Goal: Obtain resource: Obtain resource

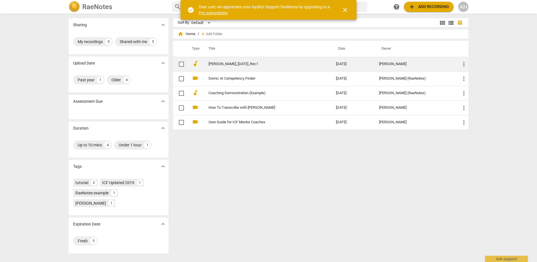
click at [242, 66] on link "[PERSON_NAME]_[DATE]_Rec1" at bounding box center [261, 64] width 107 height 4
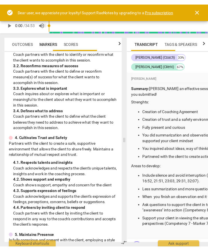
scroll to position [152, 0]
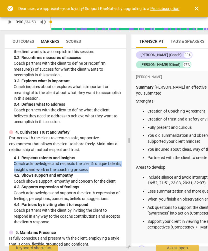
drag, startPoint x: 14, startPoint y: 165, endPoint x: 107, endPoint y: 168, distance: 93.1
click at [107, 168] on p "Coach acknowledges and respects the client's unique talents, insights and work …" at bounding box center [68, 167] width 108 height 12
copy p "Coach acknowledges and respects the client's unique talents, insights and work …"
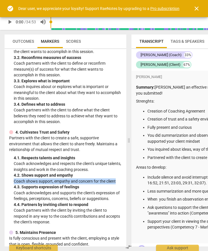
drag, startPoint x: 14, startPoint y: 182, endPoint x: 116, endPoint y: 180, distance: 102.5
click at [116, 180] on p "Coach shows support, empathy and concern for the client" at bounding box center [68, 182] width 108 height 6
copy p "Coach shows support, empathy and concern for the client"
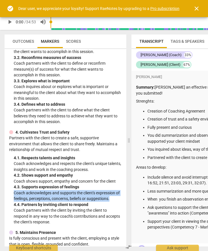
drag, startPoint x: 13, startPoint y: 193, endPoint x: 117, endPoint y: 199, distance: 103.8
click at [117, 199] on p "Coach acknowledges and supports the client's expression of feelings, perception…" at bounding box center [68, 196] width 108 height 12
copy p "Coach acknowledges and supports the client's expression of feelings, perception…"
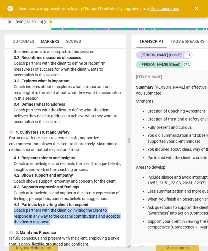
drag, startPoint x: 13, startPoint y: 212, endPoint x: 68, endPoint y: 221, distance: 55.3
click at [68, 221] on div "4. Cultivates Trust and Safety Partners with the client to create a safe, suppo…" at bounding box center [65, 178] width 112 height 96
copy p "Coach partners with the client by inviting the client to respond in any way to …"
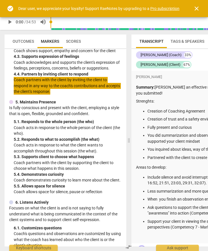
scroll to position [283, 0]
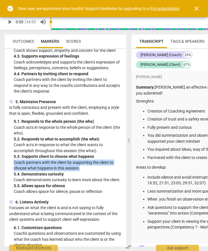
drag, startPoint x: 14, startPoint y: 162, endPoint x: 83, endPoint y: 169, distance: 69.7
click at [83, 169] on p "Coach partners with the client by supporting the client to choose what happens …" at bounding box center [68, 166] width 108 height 12
copy p "Coach partners with the client by supporting the client to choose what happens …"
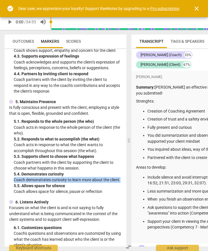
drag, startPoint x: 14, startPoint y: 181, endPoint x: 25, endPoint y: 188, distance: 13.3
click at [25, 183] on p "Coach demonstrates curiosity to learn more about the client." at bounding box center [68, 180] width 108 height 6
copy p "Coach demonstrates curiosity to learn more about the client."
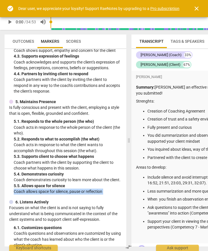
drag, startPoint x: 21, startPoint y: 198, endPoint x: 101, endPoint y: 201, distance: 79.7
click at [101, 201] on div "ICF PCC Markers (2020) visibility 1. Demonstrates Ethical Practice Understands …" at bounding box center [66, 148] width 122 height 198
copy div "Coach allows space for silence, pause or reflection"
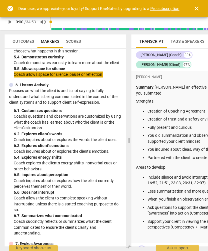
scroll to position [399, 0]
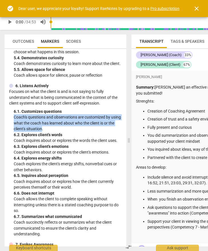
drag, startPoint x: 14, startPoint y: 123, endPoint x: 49, endPoint y: 136, distance: 37.1
click at [49, 132] on p "Coach's questions and observations are customized by using what the coach has l…" at bounding box center [68, 123] width 108 height 18
copy p "Coach's questions and observations are customized by using what the coach has l…"
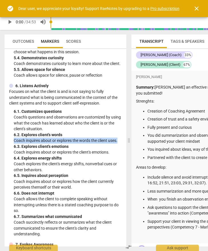
drag, startPoint x: 14, startPoint y: 146, endPoint x: 119, endPoint y: 148, distance: 105.3
click at [119, 144] on p "Coach inquires about or explores the words the client uses." at bounding box center [68, 141] width 108 height 6
copy p "Coach inquires about or explores the words the client uses."
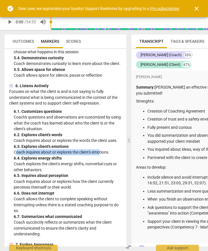
drag, startPoint x: 15, startPoint y: 158, endPoint x: 100, endPoint y: 157, distance: 85.1
click at [100, 156] on p "Coach inquires about or explores the client's emotions." at bounding box center [68, 153] width 108 height 6
drag, startPoint x: 108, startPoint y: 158, endPoint x: 13, endPoint y: 158, distance: 94.5
click at [14, 156] on p "Coach inquires about or explores the client's emotions." at bounding box center [68, 153] width 108 height 6
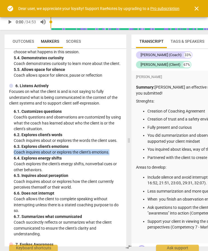
copy p "Coach inquires about or explores the client's emotions."
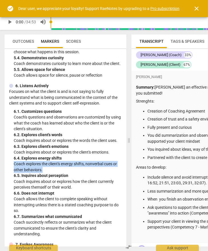
drag, startPoint x: 13, startPoint y: 171, endPoint x: 43, endPoint y: 178, distance: 31.0
click at [43, 178] on div "6. Listens Actively Focuses on what the client is and is not saying to fully un…" at bounding box center [65, 160] width 112 height 154
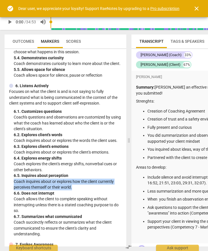
drag, startPoint x: 13, startPoint y: 188, endPoint x: 78, endPoint y: 195, distance: 65.8
click at [78, 195] on div "6. Listens Actively Focuses on what the client is and is not saying to fully un…" at bounding box center [65, 160] width 112 height 154
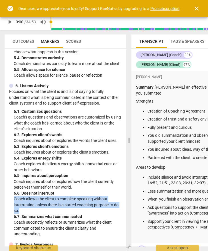
drag, startPoint x: 14, startPoint y: 206, endPoint x: 35, endPoint y: 216, distance: 22.8
click at [35, 214] on p "Coach allows the client to complete speaking without interrupting unless there …" at bounding box center [68, 205] width 108 height 18
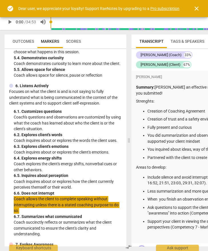
scroll to position [0, 3]
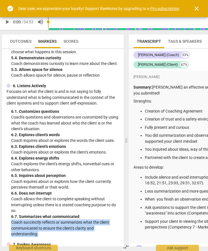
drag, startPoint x: 11, startPoint y: 230, endPoint x: 38, endPoint y: 239, distance: 28.4
click at [38, 238] on p "Coach succinctly reflects or summarizes what the client communicated to ensure …" at bounding box center [65, 229] width 108 height 18
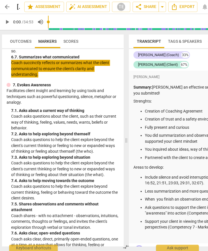
scroll to position [572, 0]
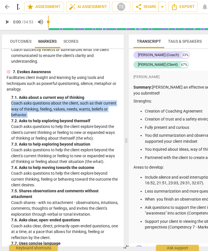
drag, startPoint x: 12, startPoint y: 109, endPoint x: 28, endPoint y: 119, distance: 19.5
click at [28, 118] on p "Coach asks questions about the client, such as their current way of thinking, f…" at bounding box center [65, 109] width 108 height 18
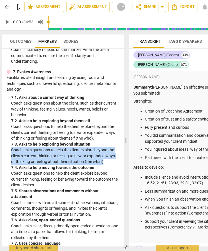
drag, startPoint x: 11, startPoint y: 156, endPoint x: 103, endPoint y: 166, distance: 91.9
click at [103, 165] on p "Coach asks questions to help the client explore beyond the client's current thi…" at bounding box center [65, 156] width 108 height 18
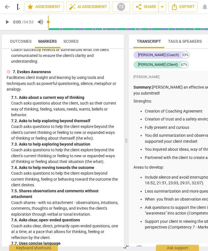
click at [29, 131] on p "Coach asks questions to help the client explore beyond the client's current thi…" at bounding box center [65, 133] width 108 height 18
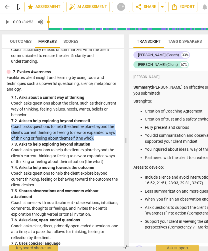
drag, startPoint x: 11, startPoint y: 132, endPoint x: 95, endPoint y: 144, distance: 85.1
click at [95, 142] on p "Coach asks questions to help the client explore beyond the client's current thi…" at bounding box center [65, 133] width 108 height 18
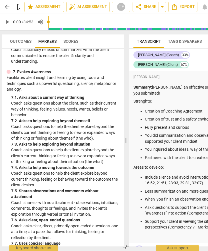
click at [11, 156] on div "7. Evokes Awareness Facilitates client insight and learning by using tools and …" at bounding box center [63, 167] width 112 height 196
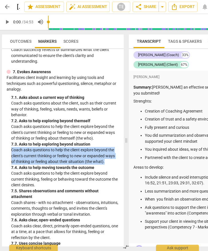
drag, startPoint x: 11, startPoint y: 156, endPoint x: 107, endPoint y: 168, distance: 97.0
click at [107, 165] on p "Coach asks questions to help the client explore beyond the client's current thi…" at bounding box center [65, 156] width 108 height 18
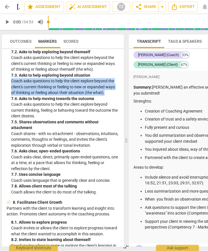
scroll to position [644, 0]
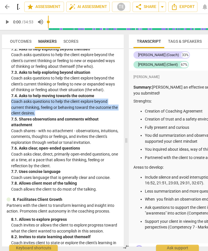
drag, startPoint x: 11, startPoint y: 109, endPoint x: 47, endPoint y: 118, distance: 36.3
click at [47, 116] on p "Coach asks questions to help the client explore beyond current thinking, feelin…" at bounding box center [65, 108] width 108 height 18
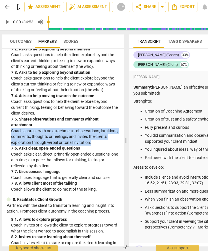
drag, startPoint x: 11, startPoint y: 137, endPoint x: 106, endPoint y: 150, distance: 95.4
click at [106, 146] on p "Coach shares - with no attachment - observations, intuitions, comments, thought…" at bounding box center [65, 137] width 108 height 18
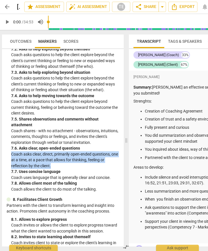
drag, startPoint x: 11, startPoint y: 160, endPoint x: 53, endPoint y: 173, distance: 43.8
click at [53, 169] on p "Coach asks clear, direct, primarily open-ended questions, one at a time, at a p…" at bounding box center [65, 161] width 108 height 18
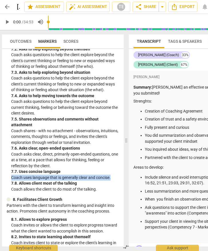
drag, startPoint x: 11, startPoint y: 183, endPoint x: 111, endPoint y: 184, distance: 99.9
click at [111, 181] on p "Coach uses language that is generally clear and concise." at bounding box center [65, 178] width 108 height 6
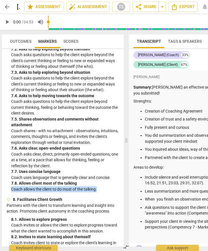
drag, startPoint x: 11, startPoint y: 196, endPoint x: 98, endPoint y: 197, distance: 87.1
click at [98, 193] on p "Coach allows the client to do most of the talking." at bounding box center [65, 190] width 108 height 6
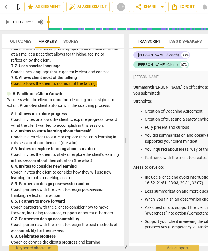
scroll to position [782, 0]
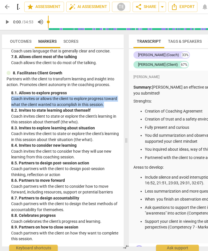
drag, startPoint x: 23, startPoint y: 104, endPoint x: 12, endPoint y: 94, distance: 15.0
click at [12, 96] on p "Coach invites or allows the client to explore progress toward what the client w…" at bounding box center [65, 102] width 108 height 12
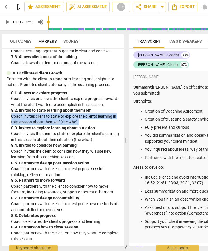
drag, startPoint x: 85, startPoint y: 123, endPoint x: 9, endPoint y: 118, distance: 76.1
click at [9, 118] on div "8. Facilitates Client Growth Partners with the client to transform learning and…" at bounding box center [63, 156] width 112 height 172
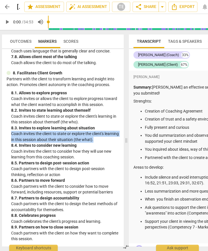
scroll to position [0, 0]
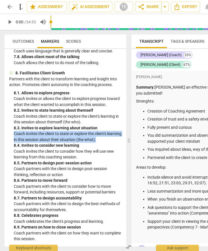
drag, startPoint x: 110, startPoint y: 140, endPoint x: 3, endPoint y: 131, distance: 107.7
click at [3, 131] on div "Outcomes Markers Scores ICF PCC Markers (2020) visibility 1. Demonstrates Ethic…" at bounding box center [64, 141] width 128 height 222
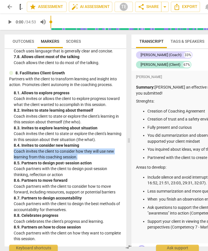
drag, startPoint x: 79, startPoint y: 158, endPoint x: 8, endPoint y: 152, distance: 70.4
click at [8, 152] on div "ICF PCC Markers (2020) visibility 1. Demonstrates Ethical Practice Understands …" at bounding box center [66, 148] width 122 height 198
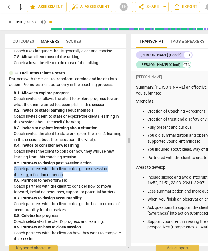
drag, startPoint x: 53, startPoint y: 175, endPoint x: 9, endPoint y: 170, distance: 43.4
click at [9, 170] on div "8. Facilitates Client Growth Partners with the client to transform learning and…" at bounding box center [65, 156] width 112 height 172
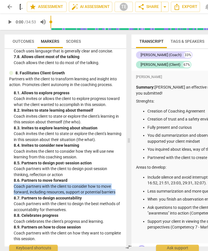
drag, startPoint x: 93, startPoint y: 190, endPoint x: 10, endPoint y: 186, distance: 82.9
click at [10, 186] on div "8. Facilitates Client Growth Partners with the client to transform learning and…" at bounding box center [65, 156] width 112 height 172
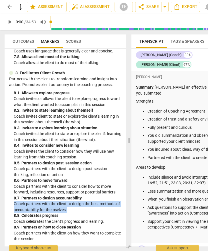
drag, startPoint x: 75, startPoint y: 211, endPoint x: 12, endPoint y: 206, distance: 63.3
click at [12, 206] on div "8. Facilitates Client Growth Partners with the client to transform learning and…" at bounding box center [65, 156] width 112 height 172
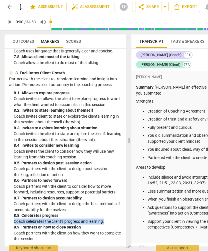
drag, startPoint x: 104, startPoint y: 222, endPoint x: 5, endPoint y: 224, distance: 98.5
click at [5, 224] on div "ICF PCC Markers (2020) visibility 1. Demonstrates Ethical Practice Understands …" at bounding box center [66, 148] width 122 height 198
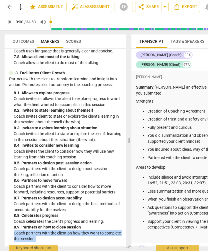
drag, startPoint x: 57, startPoint y: 241, endPoint x: 10, endPoint y: 234, distance: 47.8
click at [10, 234] on div "8. Facilitates Client Growth Partners with the client to transform learning and…" at bounding box center [65, 156] width 112 height 172
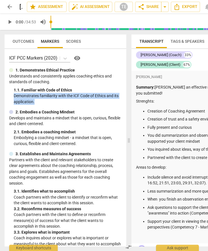
drag, startPoint x: 13, startPoint y: 97, endPoint x: 35, endPoint y: 102, distance: 22.2
click at [35, 102] on div "1. Demonstrates Ethical Practice Understands and consistently applies coaching …" at bounding box center [65, 85] width 112 height 37
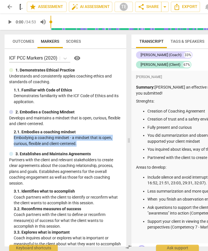
drag, startPoint x: 13, startPoint y: 138, endPoint x: 79, endPoint y: 145, distance: 66.1
click at [79, 145] on p "Embodying a coaching mindset - a mindset that is open, curious, flexible and cl…" at bounding box center [68, 141] width 108 height 12
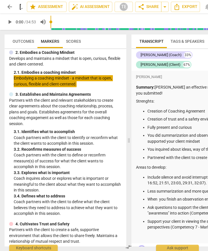
scroll to position [60, 0]
